Goal: Task Accomplishment & Management: Use online tool/utility

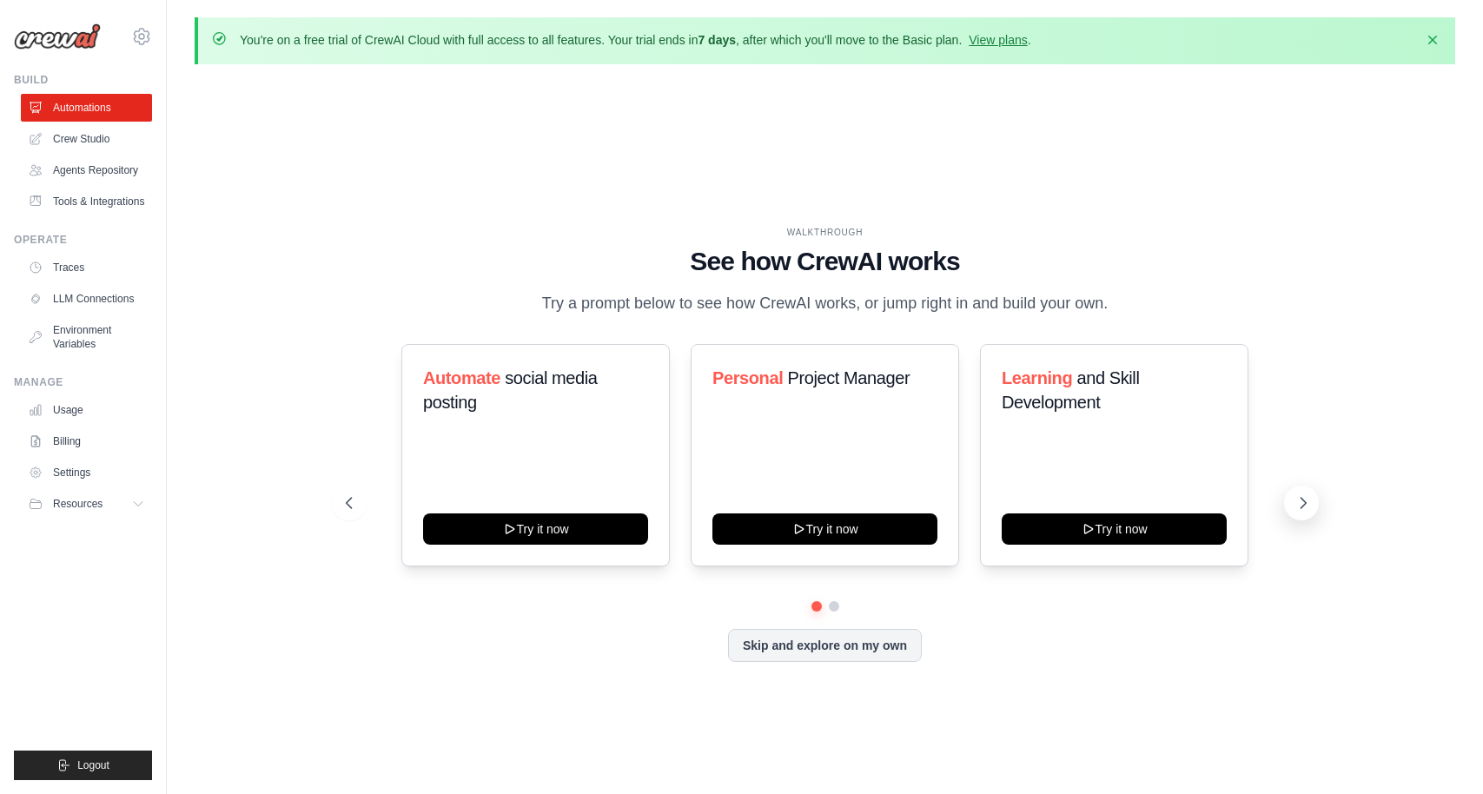
click at [1296, 501] on icon at bounding box center [1303, 502] width 17 height 17
click at [1308, 511] on icon at bounding box center [1303, 502] width 17 height 17
click at [848, 646] on button "Skip and explore on my own" at bounding box center [825, 643] width 194 height 33
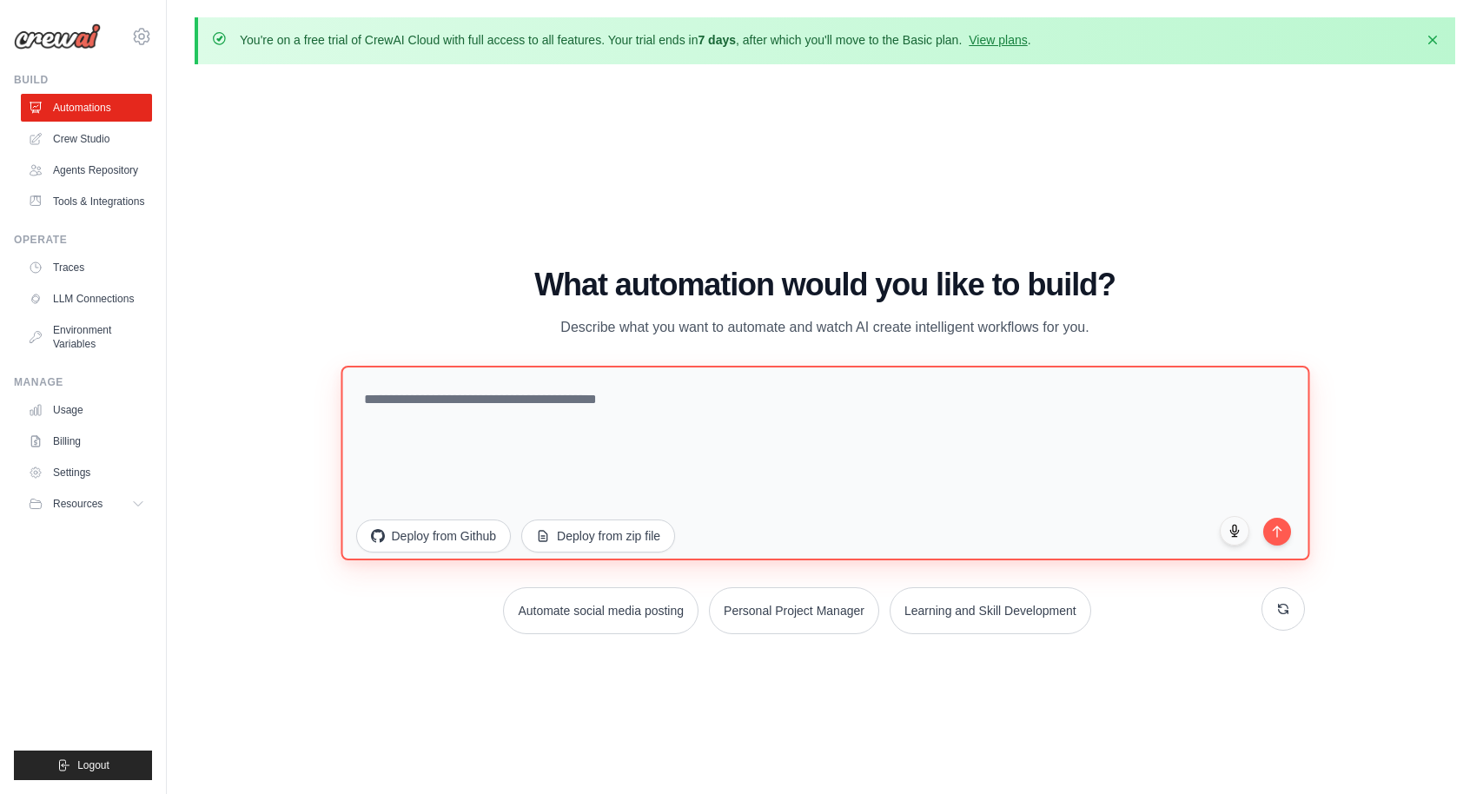
click at [581, 411] on textarea at bounding box center [825, 463] width 969 height 195
type textarea "*"
click at [942, 403] on textarea "**********" at bounding box center [825, 463] width 969 height 195
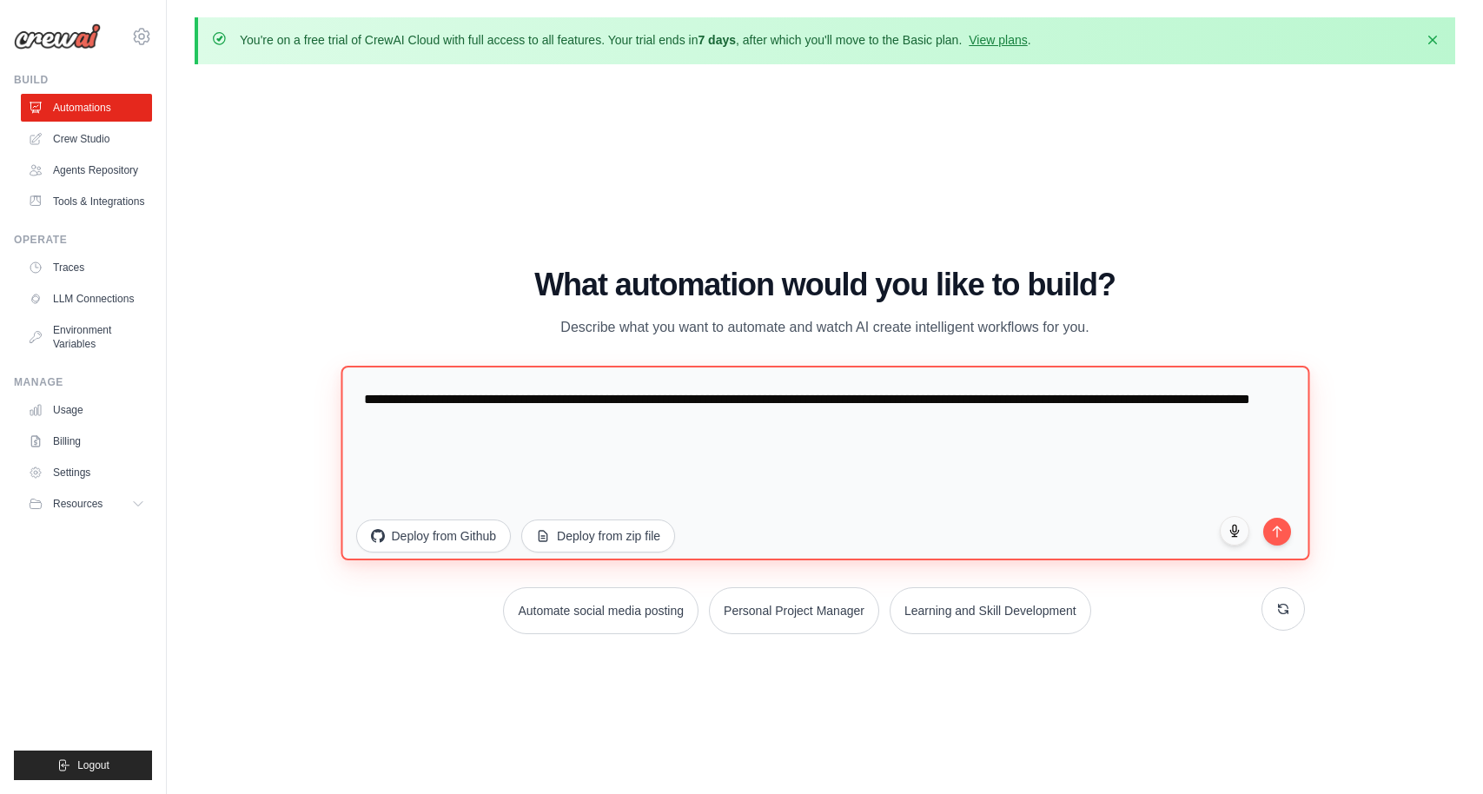
click at [872, 396] on textarea "**********" at bounding box center [825, 463] width 969 height 195
click at [758, 422] on textarea "**********" at bounding box center [825, 463] width 969 height 195
type textarea "**********"
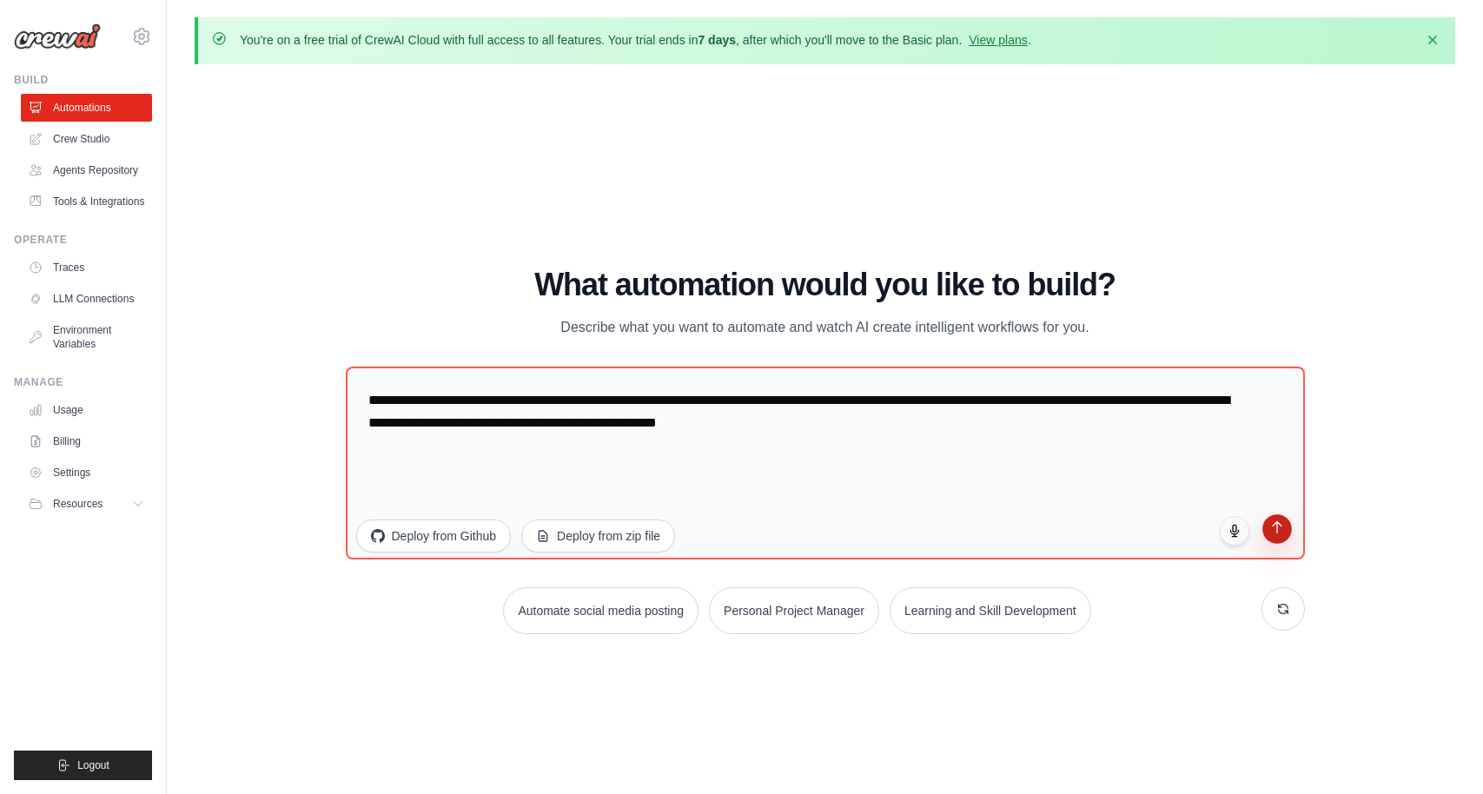
click at [1275, 538] on button "submit" at bounding box center [1277, 529] width 30 height 30
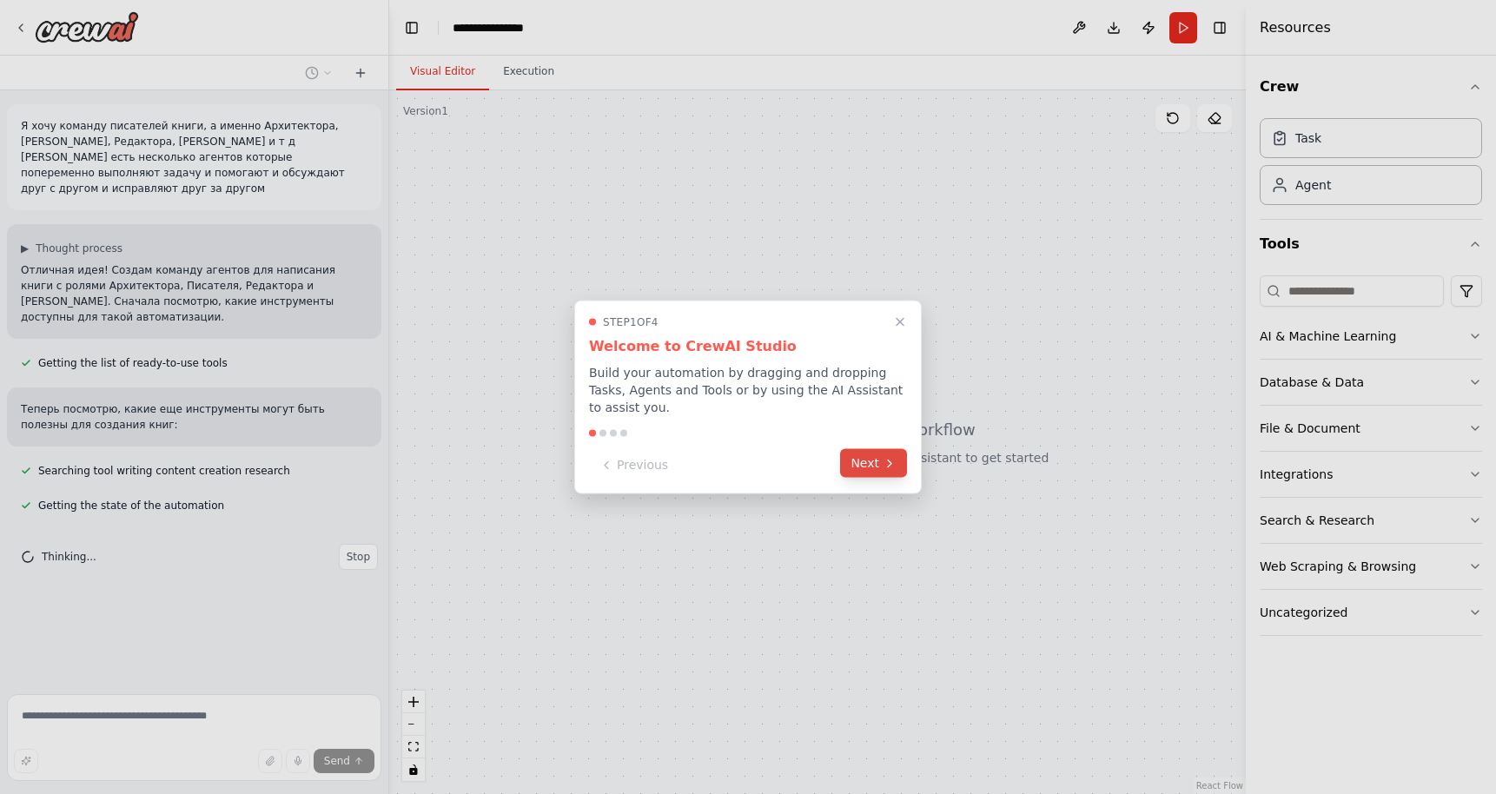
click at [905, 459] on button "Next" at bounding box center [873, 463] width 67 height 29
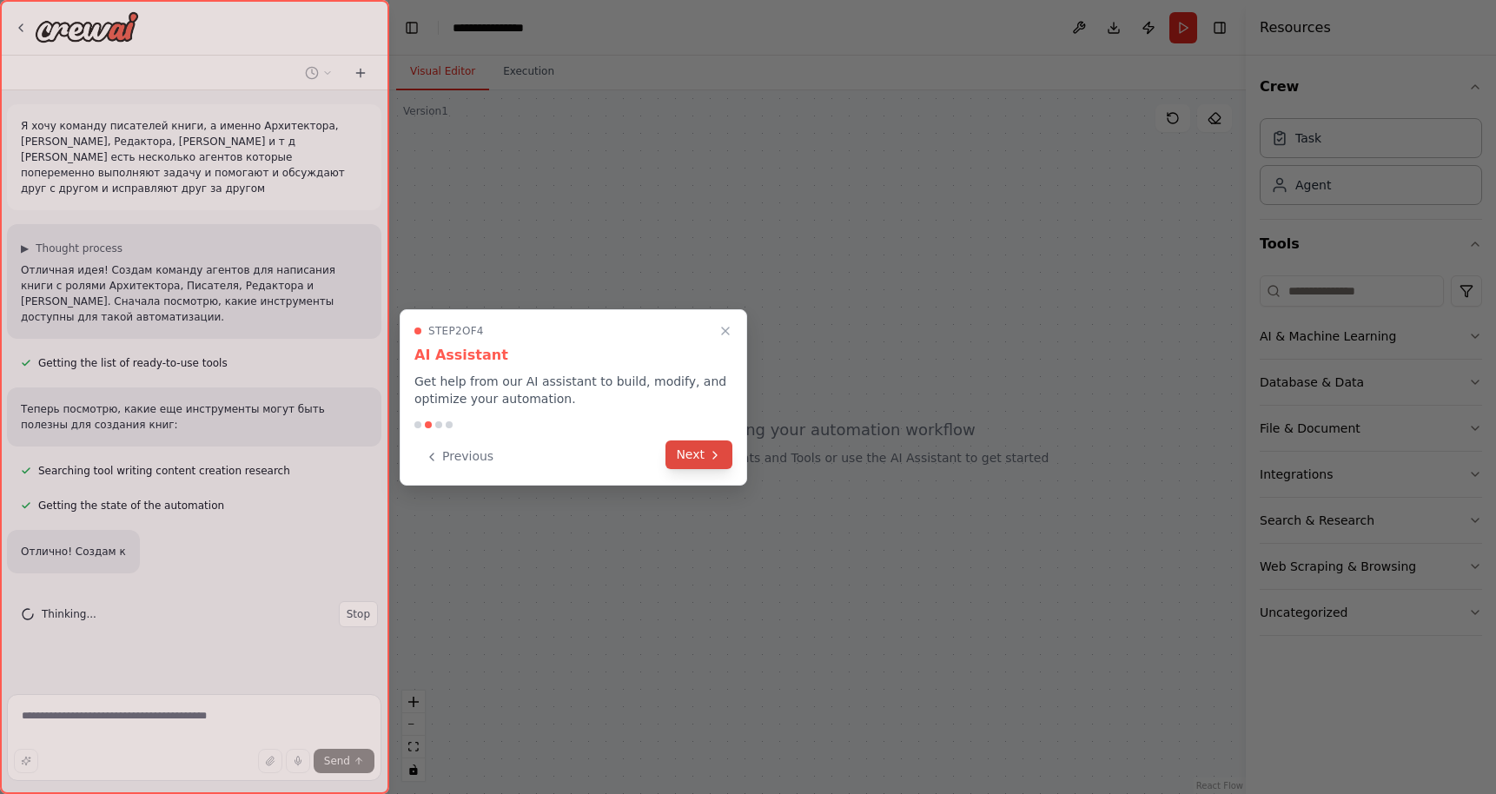
click at [715, 450] on icon at bounding box center [715, 455] width 14 height 14
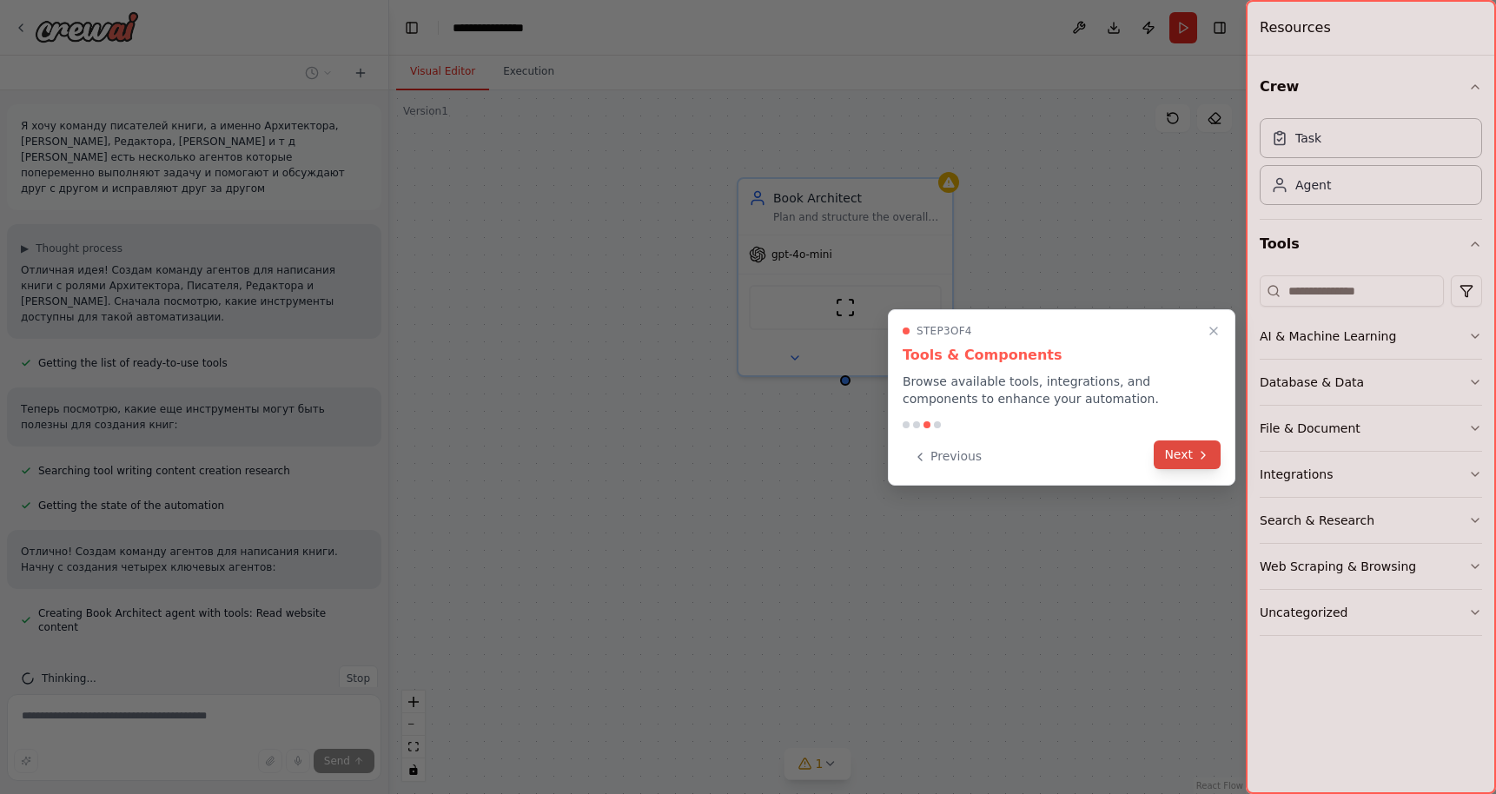
click at [1196, 455] on icon at bounding box center [1203, 455] width 14 height 14
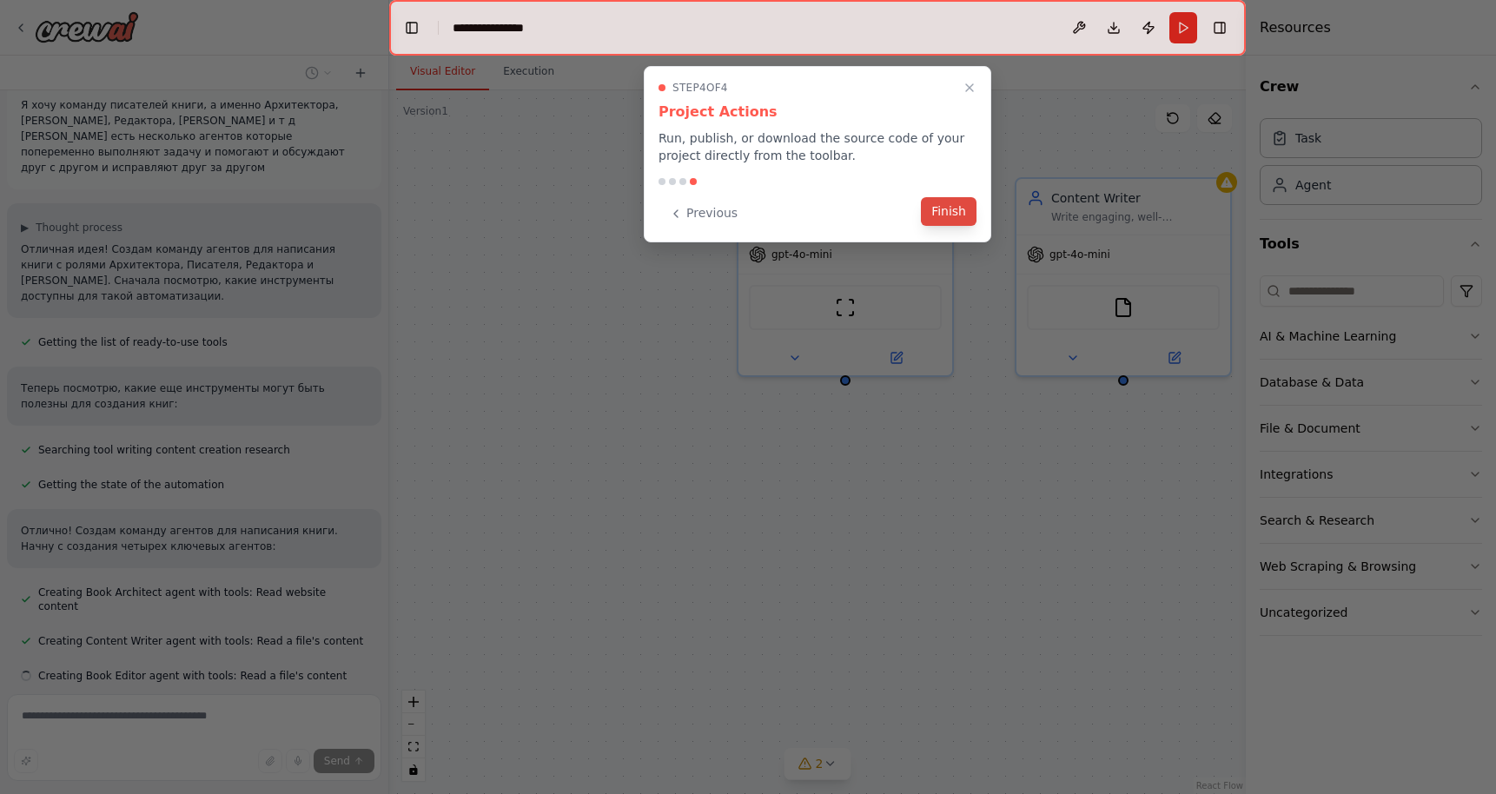
scroll to position [56, 0]
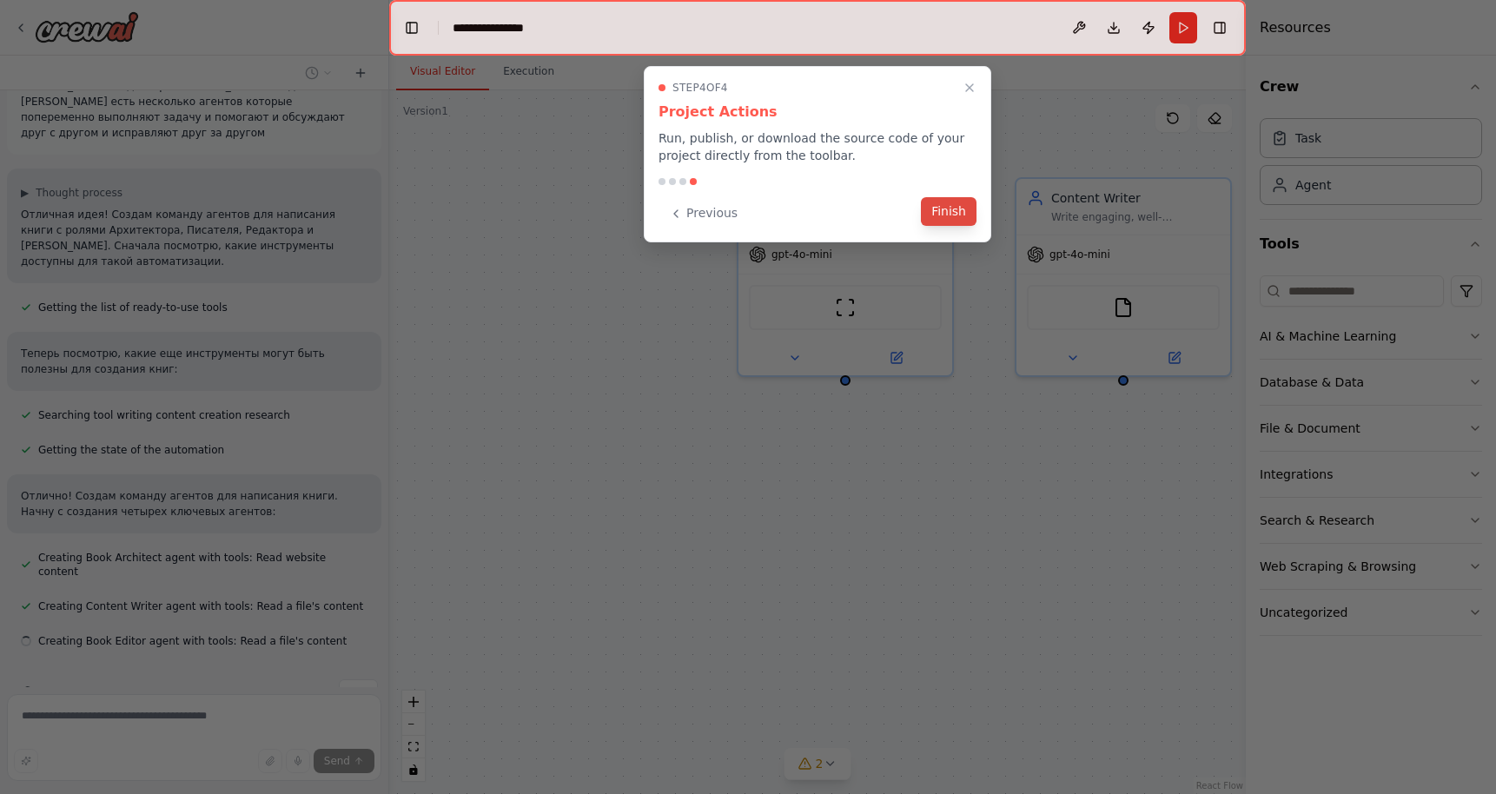
click at [947, 218] on button "Finish" at bounding box center [949, 211] width 56 height 29
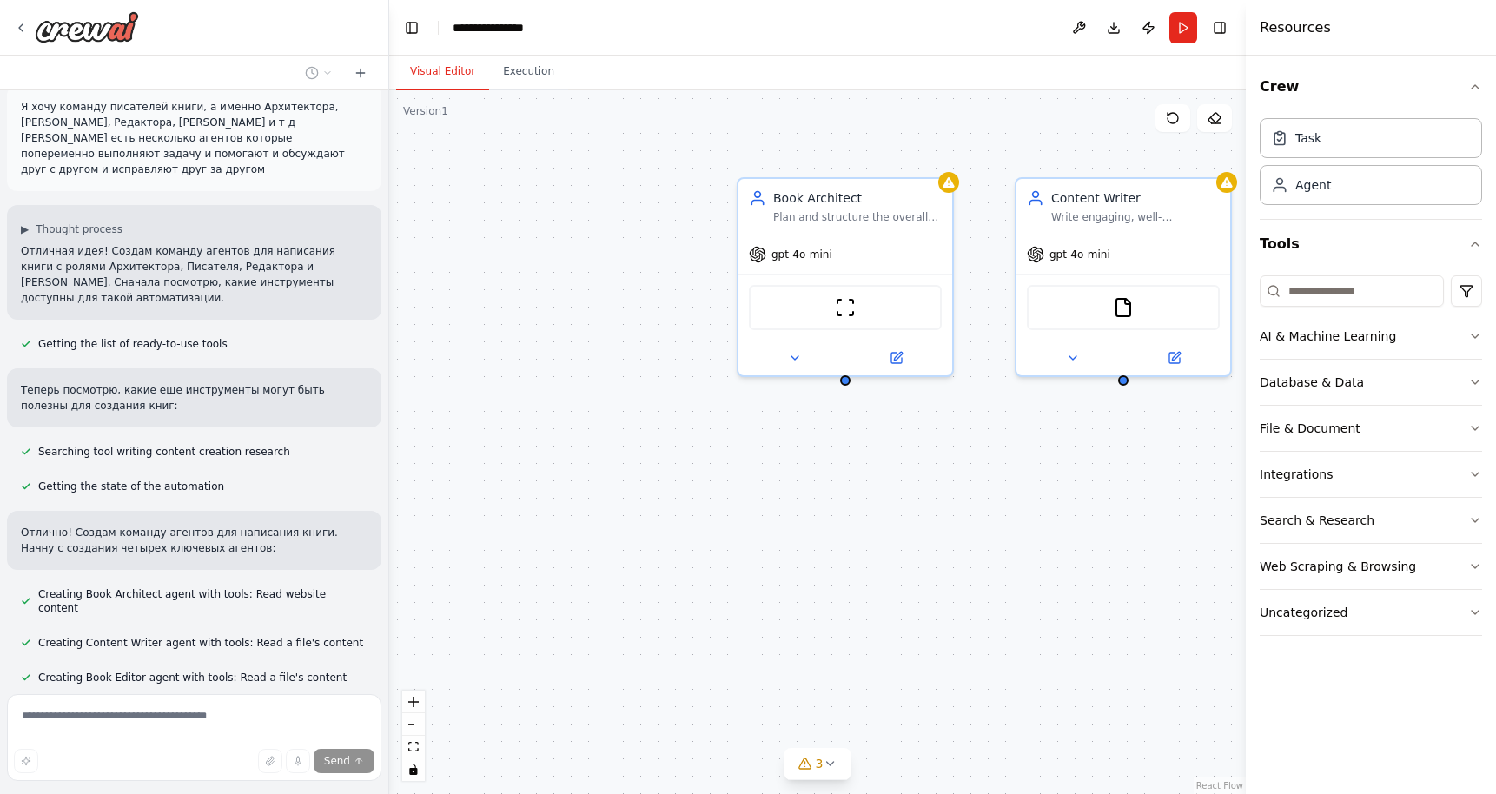
scroll to position [0, 0]
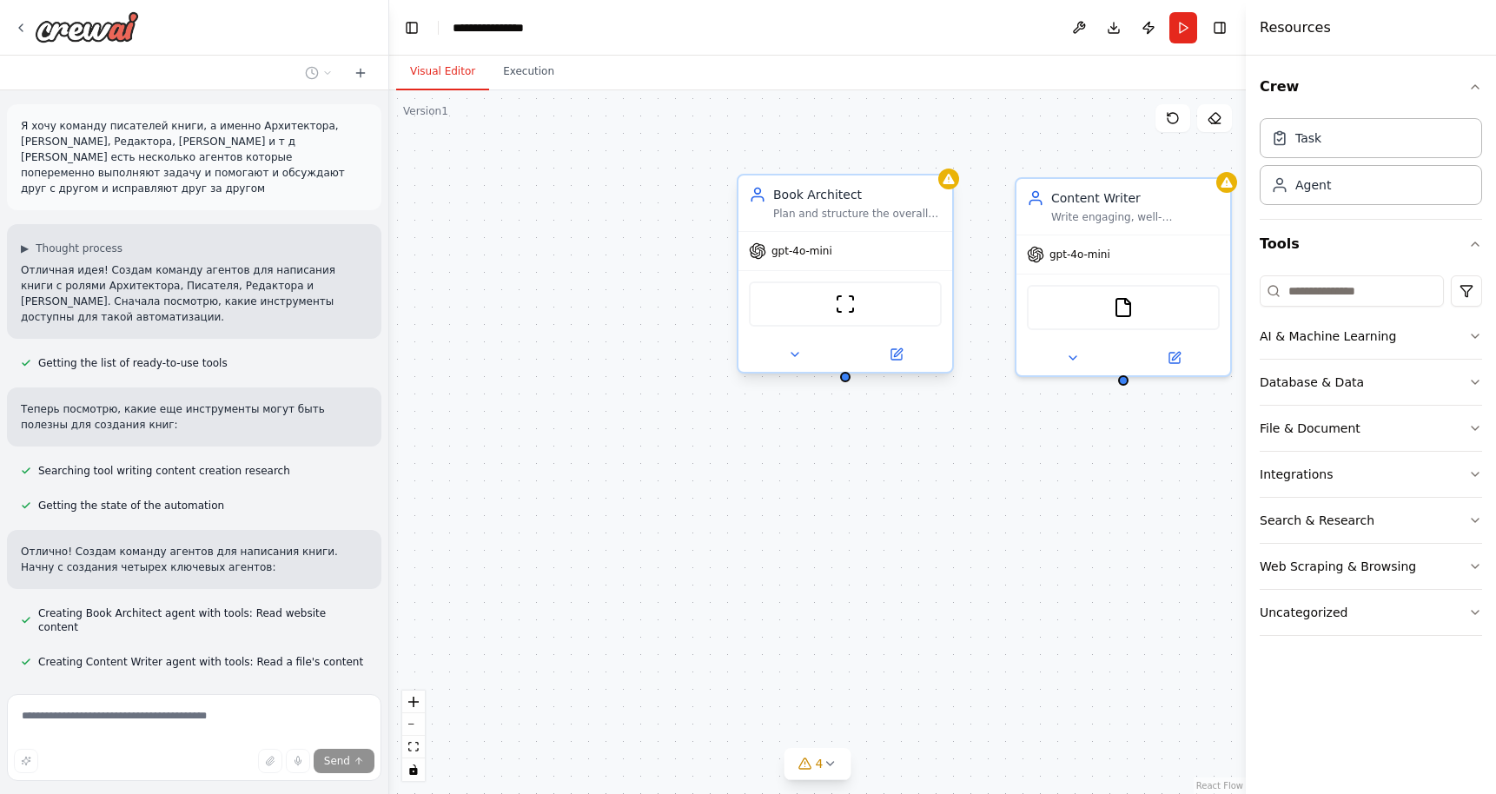
click at [822, 258] on div "gpt-4o-mini" at bounding box center [790, 250] width 83 height 17
click at [799, 250] on span "gpt-4o-mini" at bounding box center [802, 251] width 61 height 14
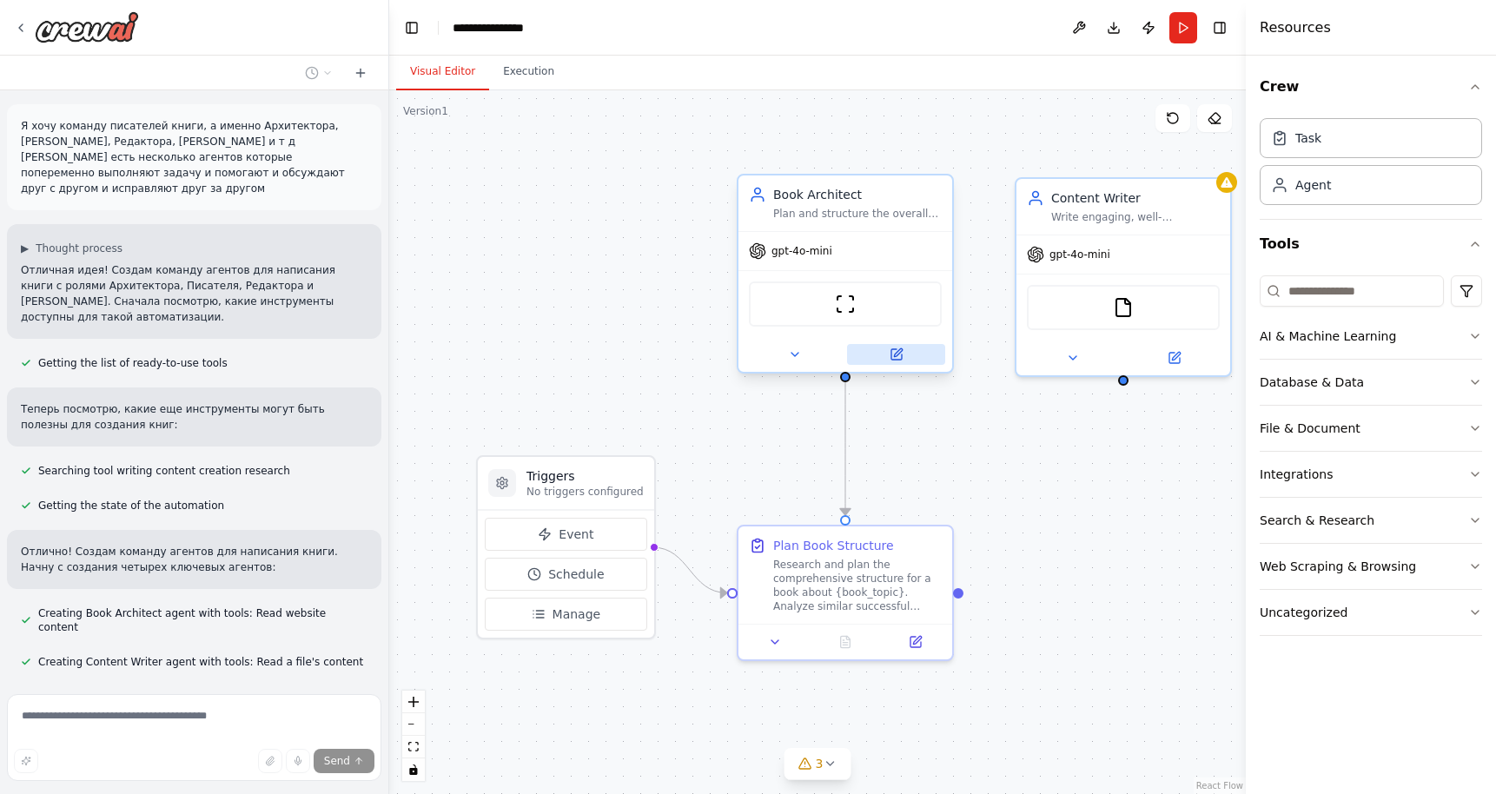
click at [895, 352] on icon at bounding box center [896, 354] width 10 height 10
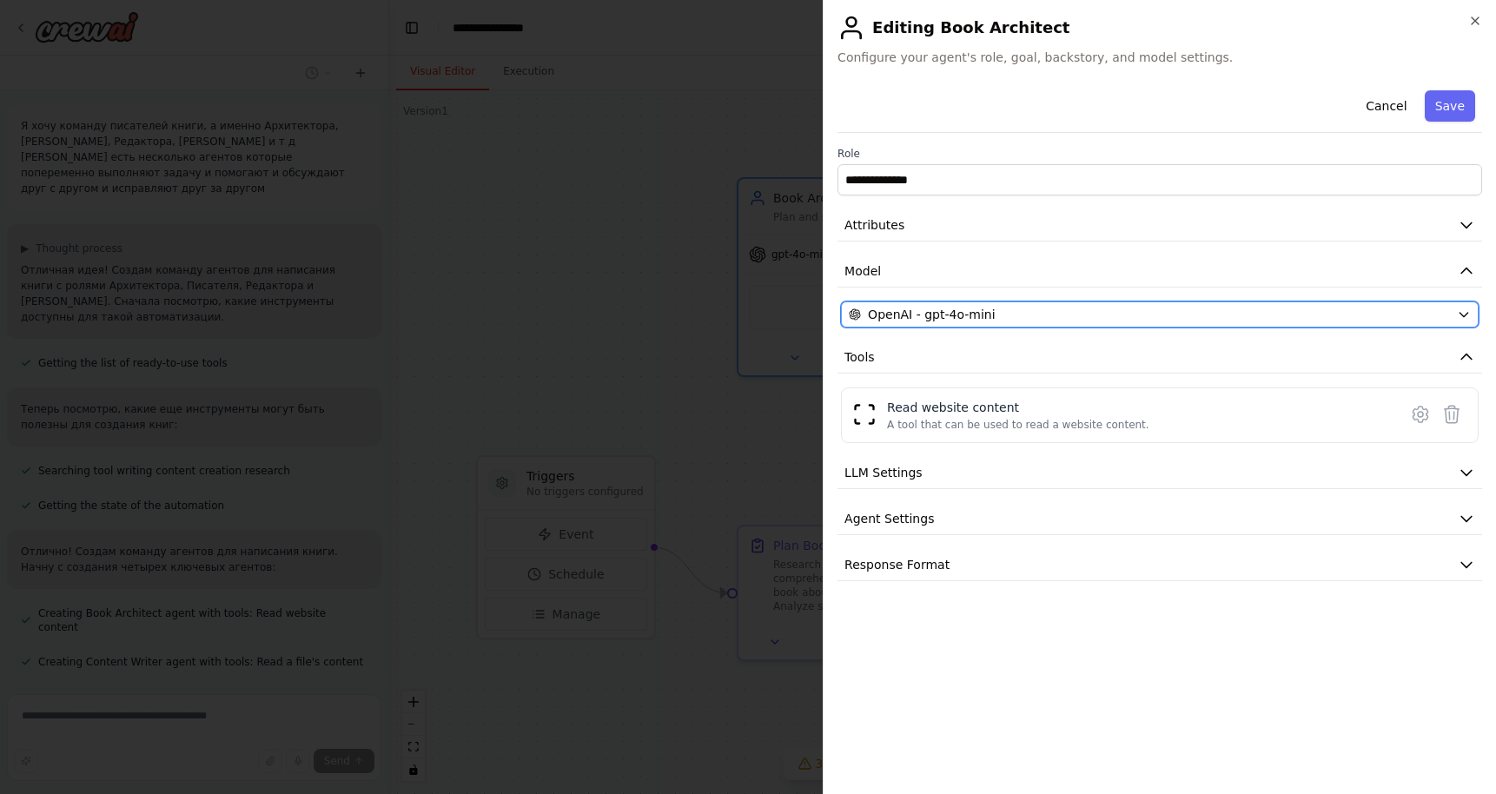
click at [1003, 308] on div "OpenAI - gpt-4o-mini" at bounding box center [1149, 314] width 601 height 17
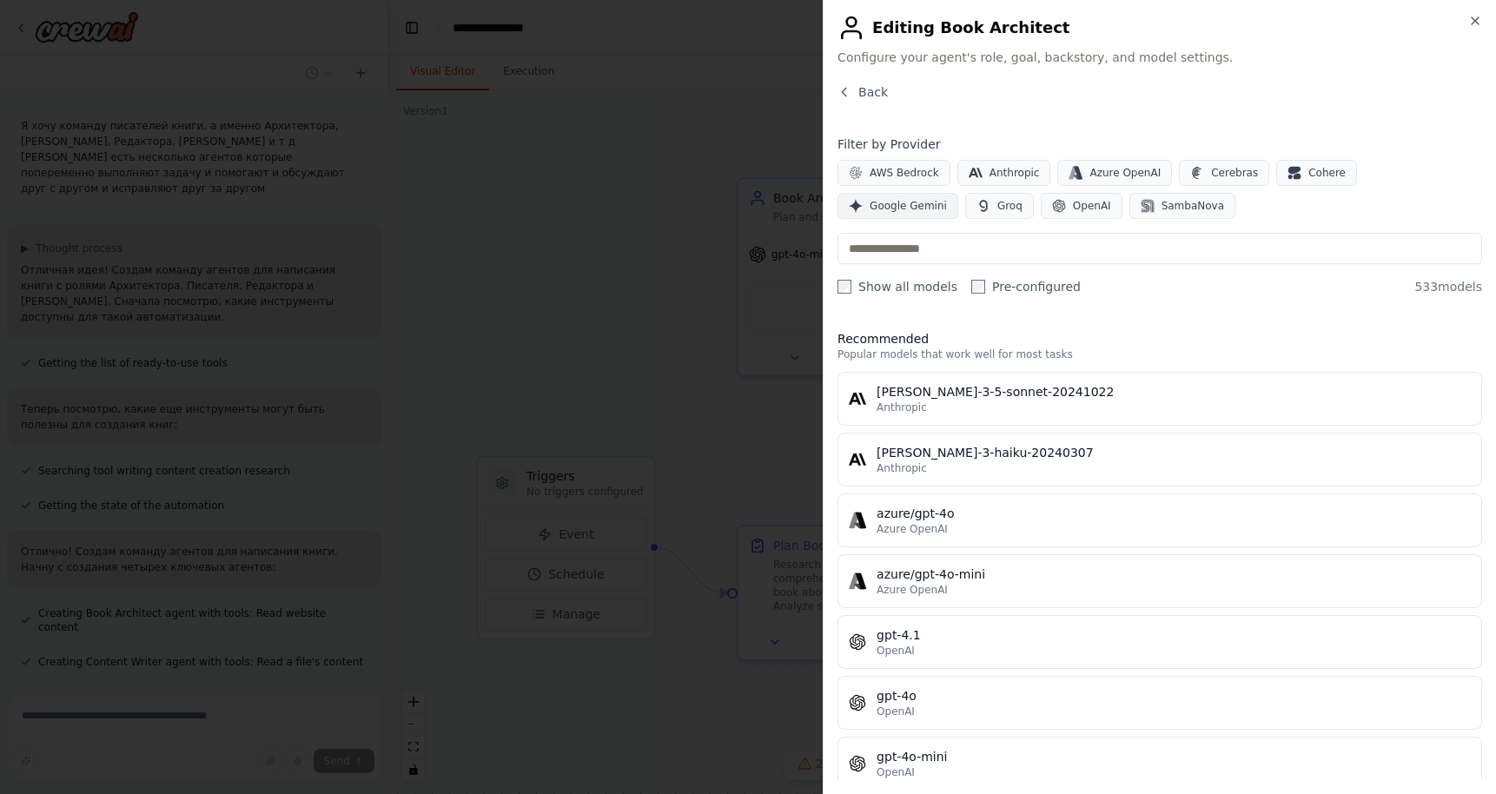
click at [947, 199] on span "Google Gemini" at bounding box center [908, 206] width 77 height 14
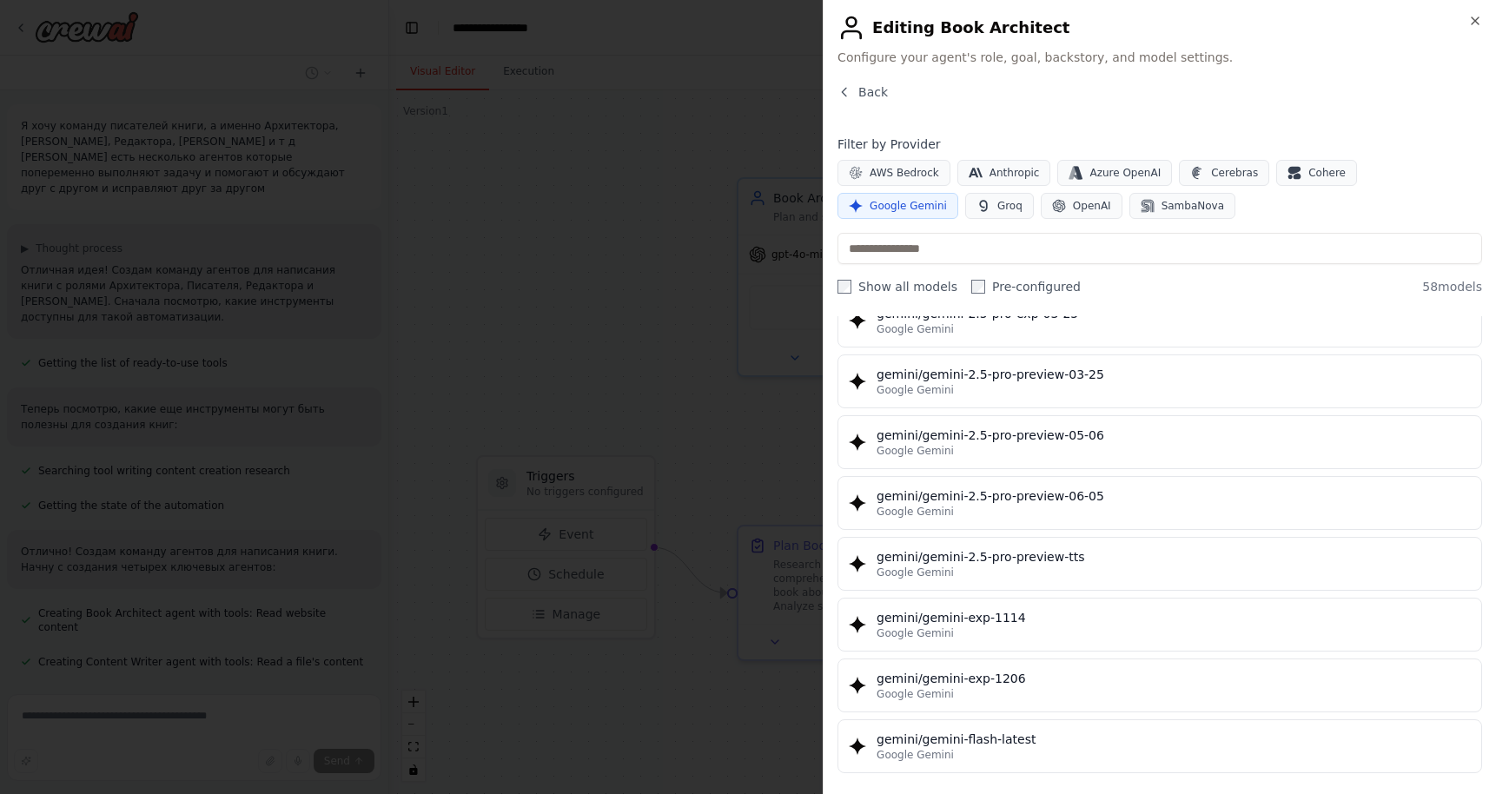
scroll to position [2172, 0]
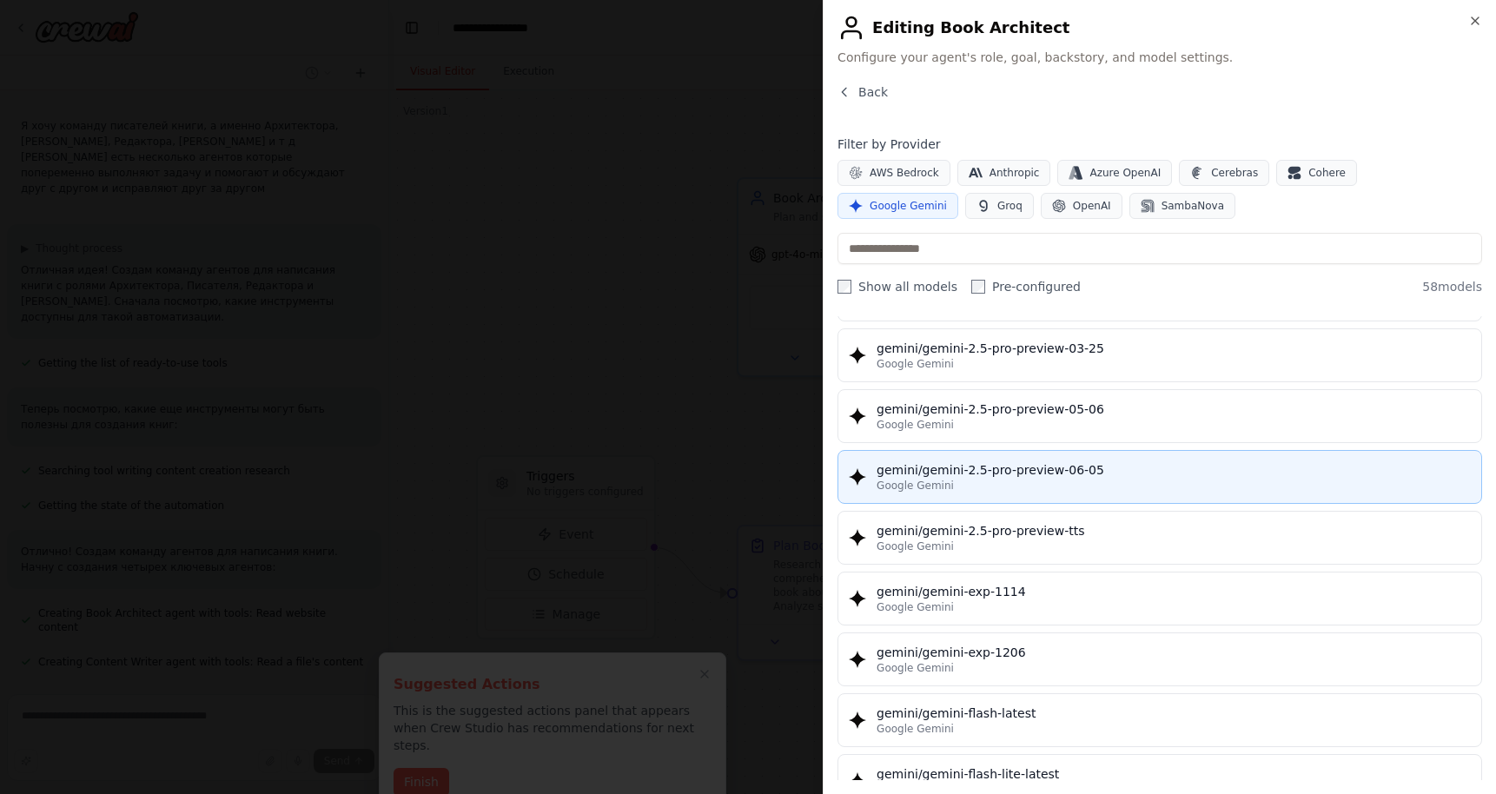
click at [1081, 487] on div "Google Gemini" at bounding box center [1174, 486] width 594 height 14
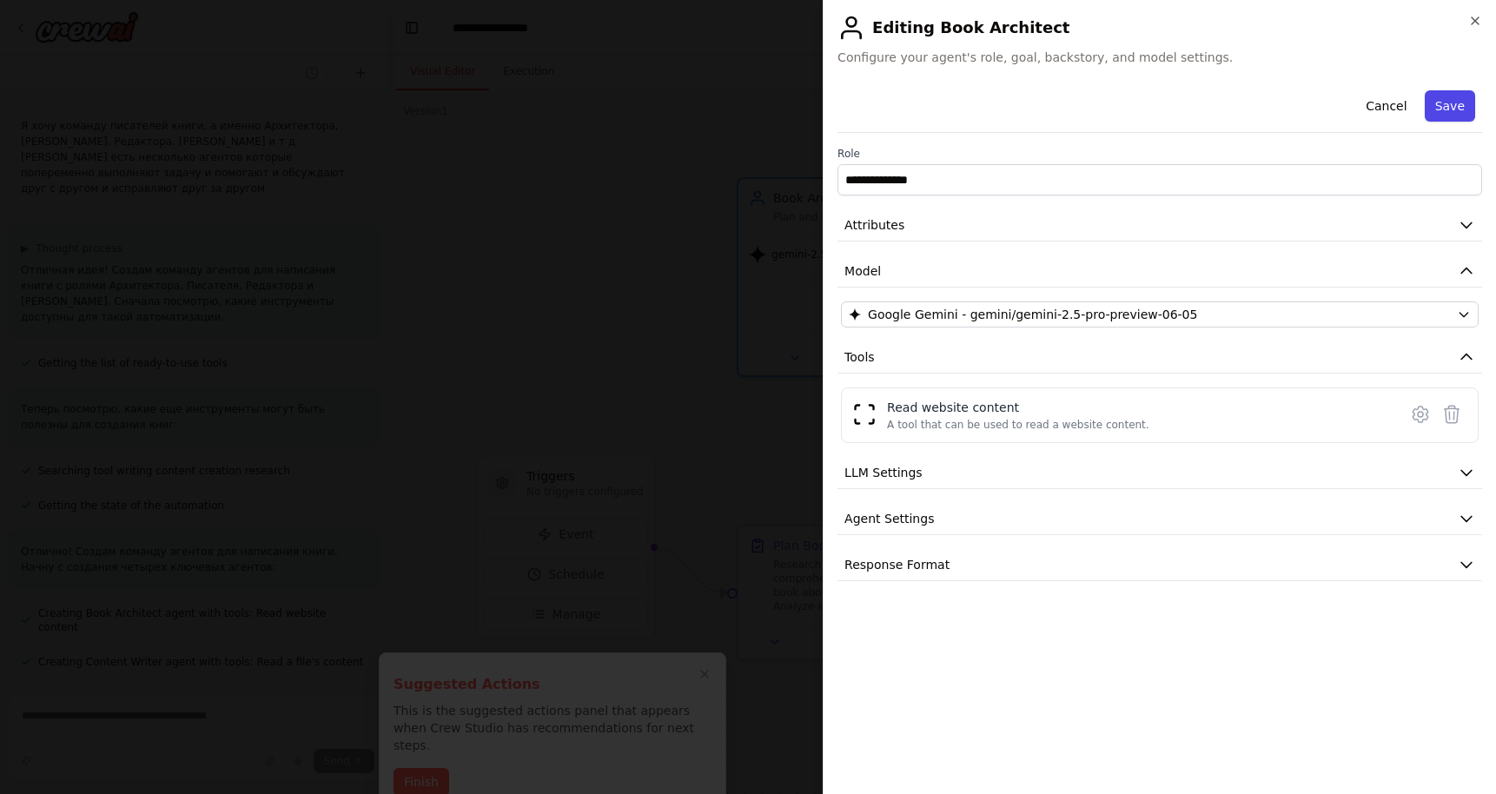
click at [1453, 109] on button "Save" at bounding box center [1450, 105] width 50 height 31
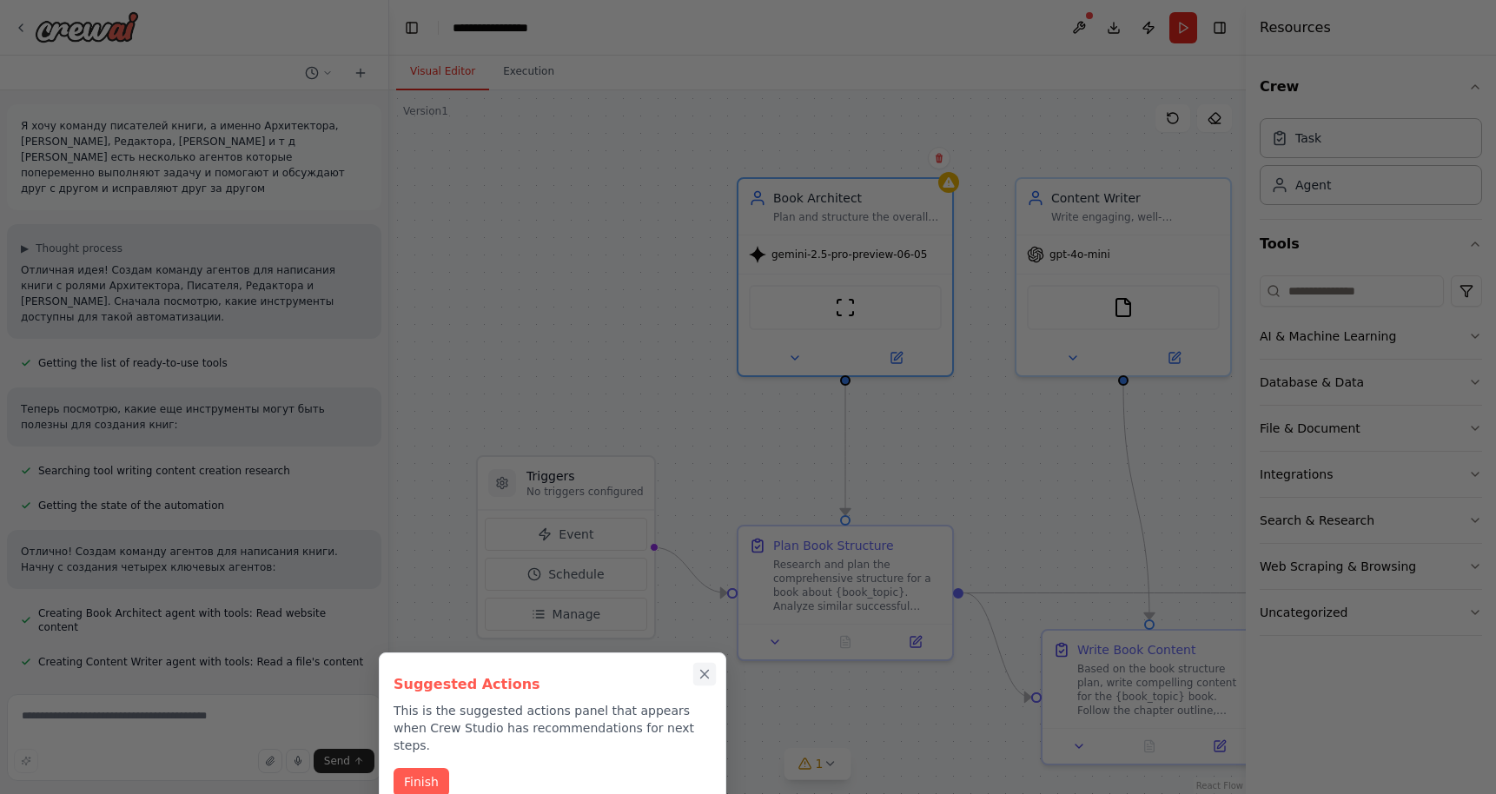
click at [699, 677] on icon "Close walkthrough" at bounding box center [705, 674] width 16 height 16
